Goal: Learn about a topic

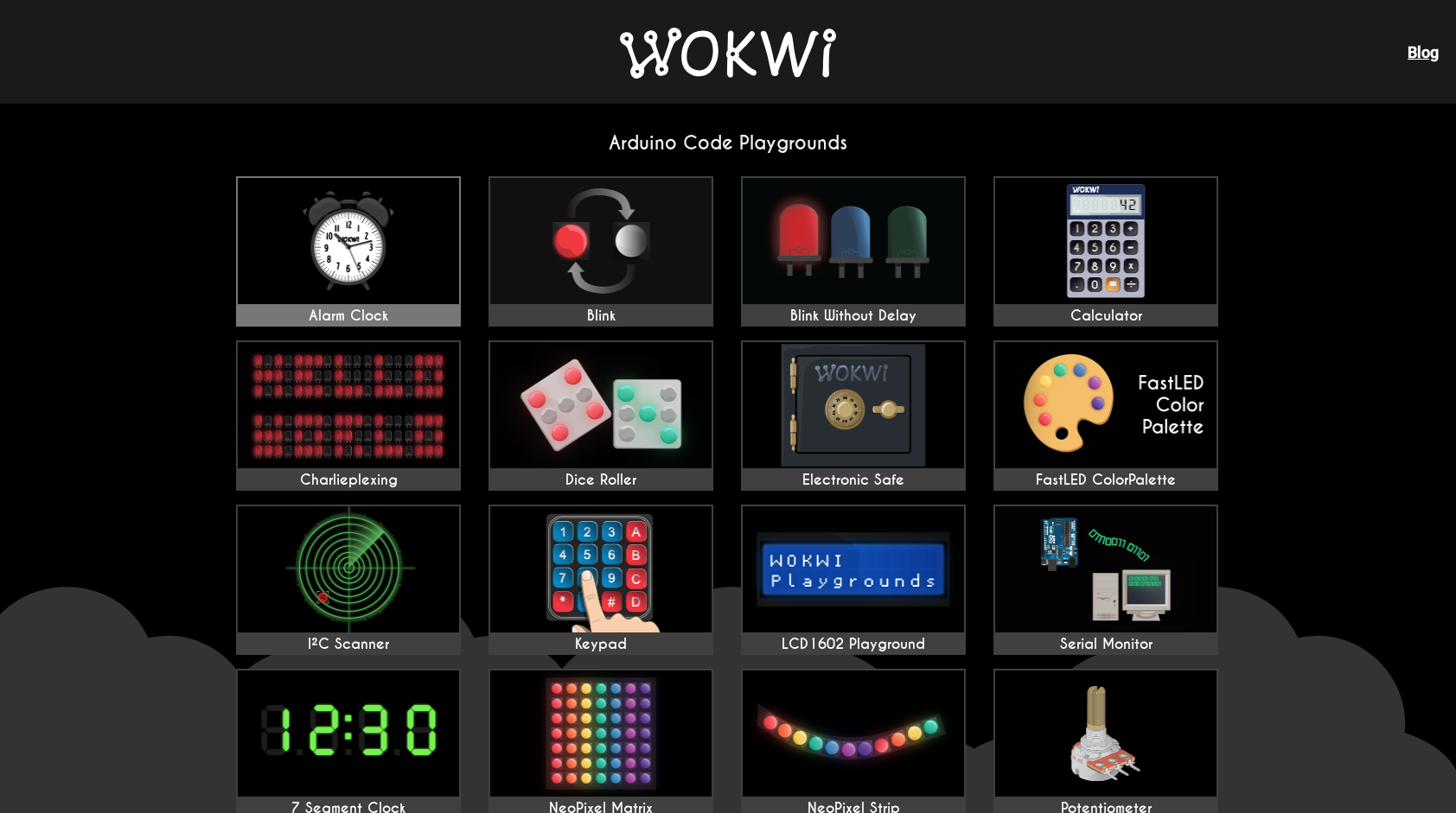
click at [325, 236] on img at bounding box center [347, 241] width 221 height 126
click at [1424, 52] on link "Blog" at bounding box center [1423, 52] width 31 height 18
click at [736, 52] on img at bounding box center [728, 53] width 216 height 51
click at [715, 45] on img at bounding box center [728, 53] width 216 height 51
